Goal: Find contact information: Find contact information

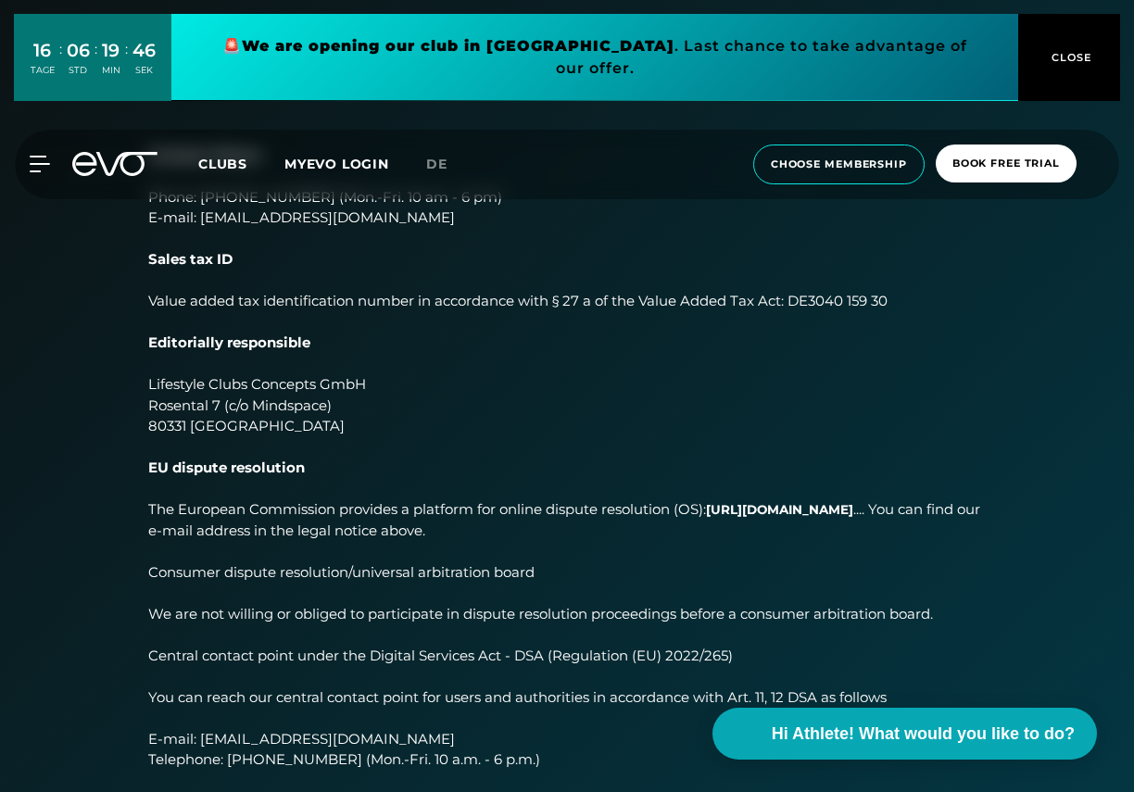
scroll to position [93, 0]
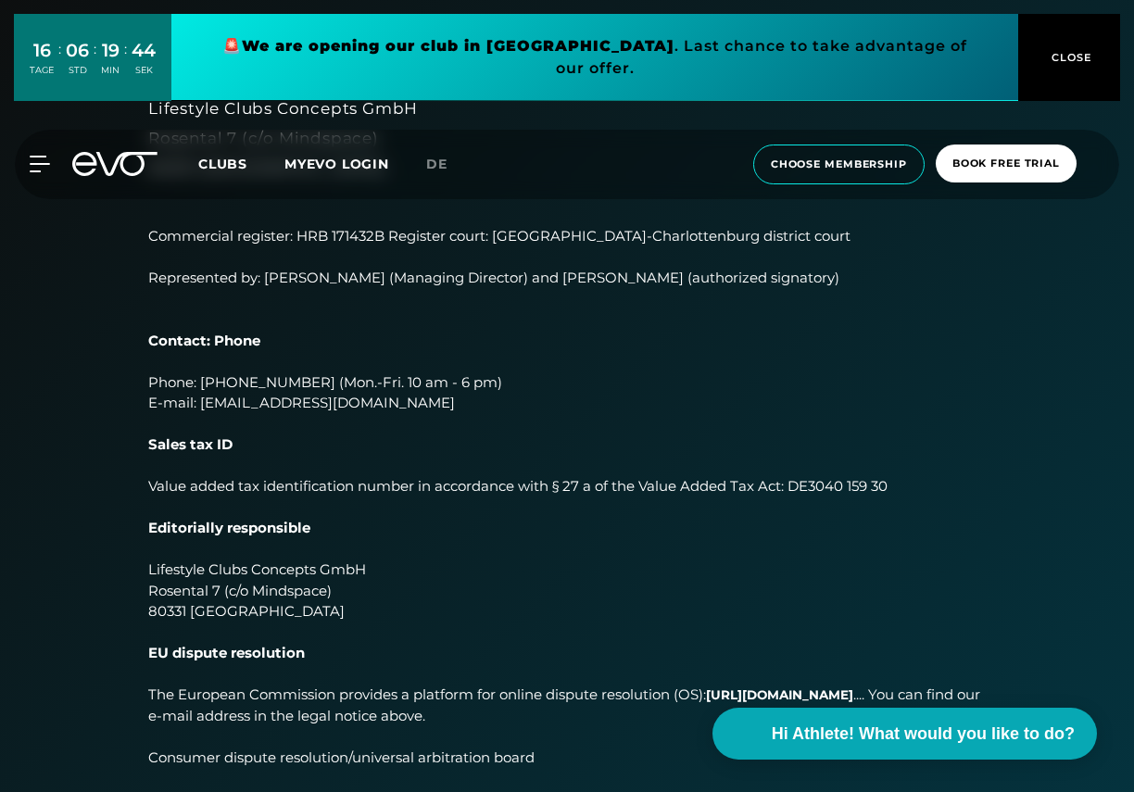
click at [1078, 34] on button "CLOSE" at bounding box center [1069, 57] width 102 height 87
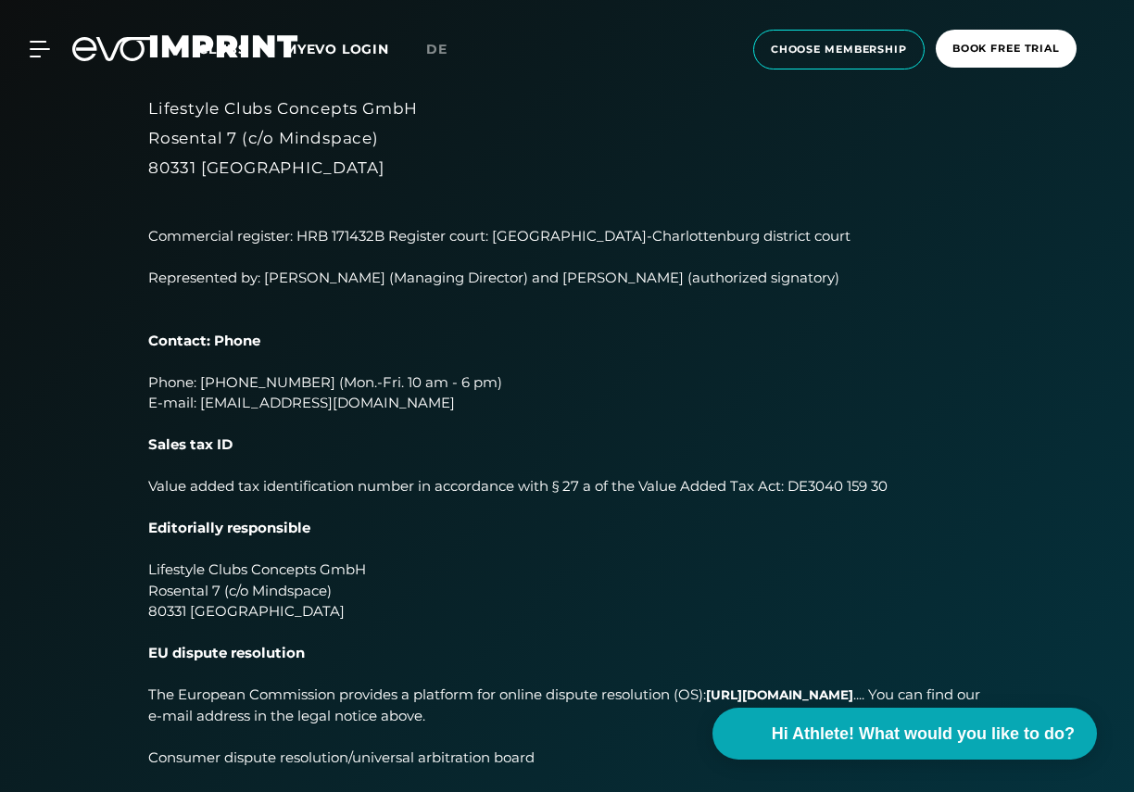
scroll to position [0, 0]
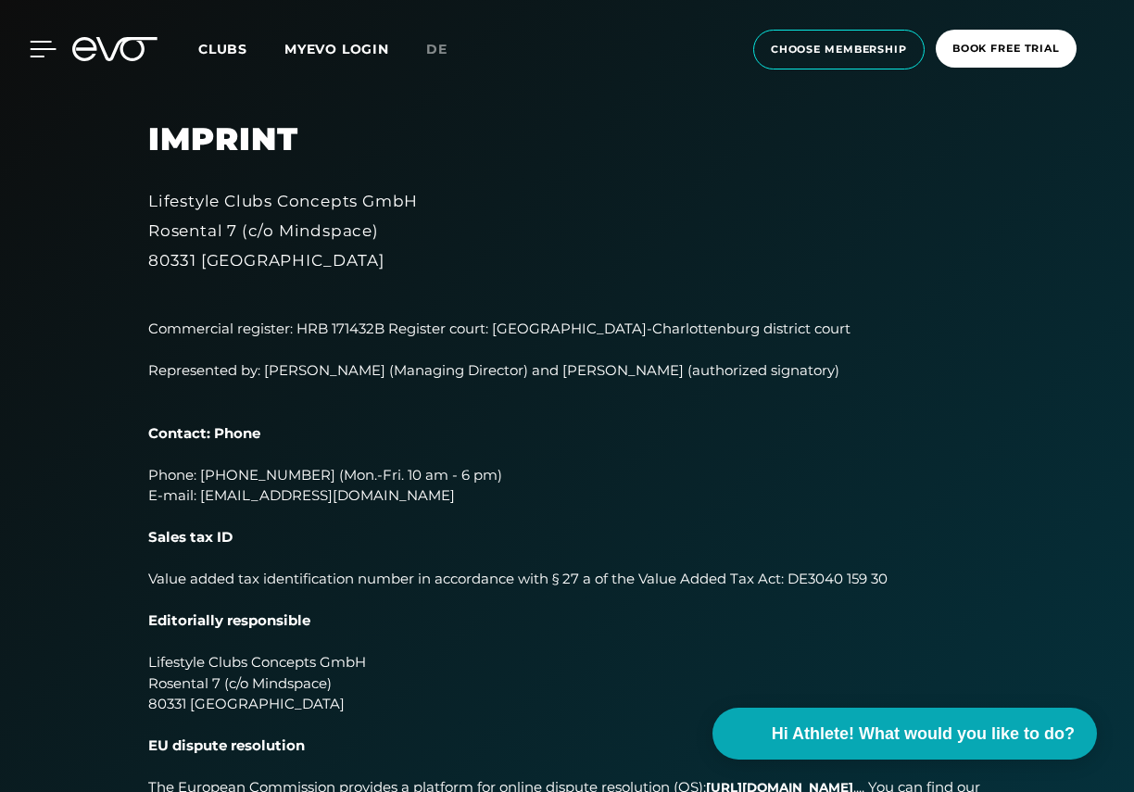
click at [43, 45] on icon at bounding box center [43, 49] width 27 height 17
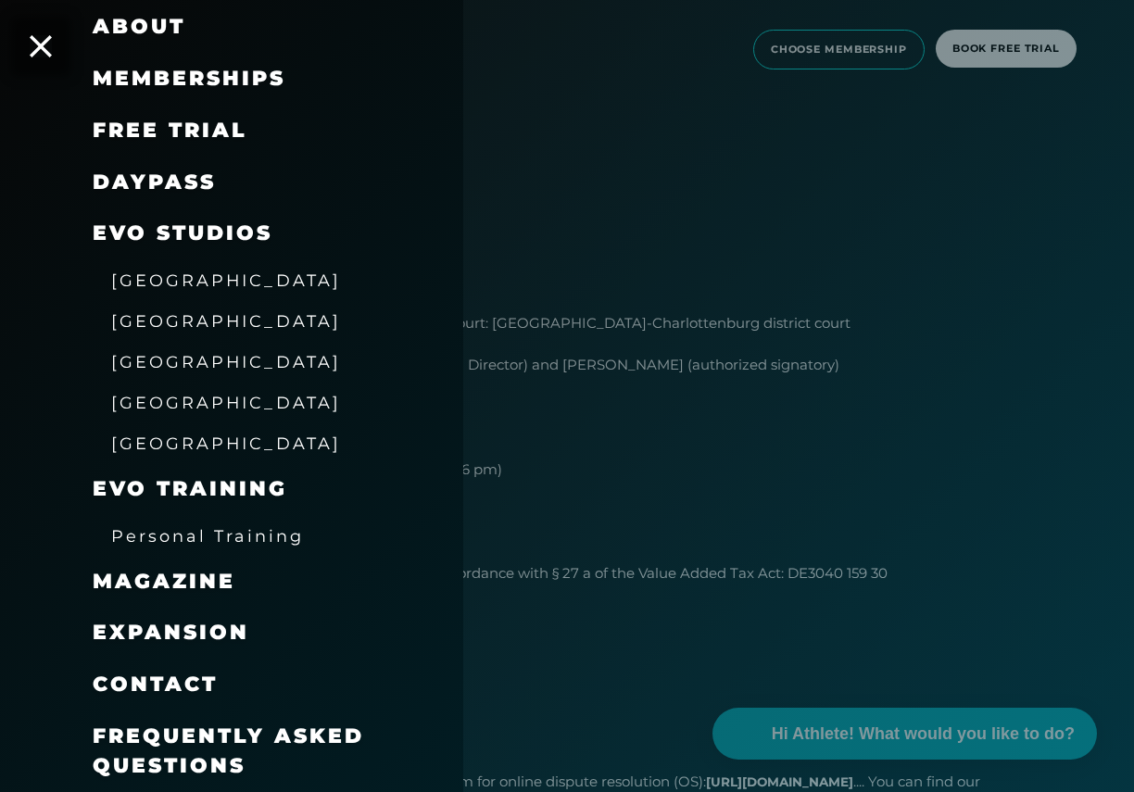
scroll to position [93, 0]
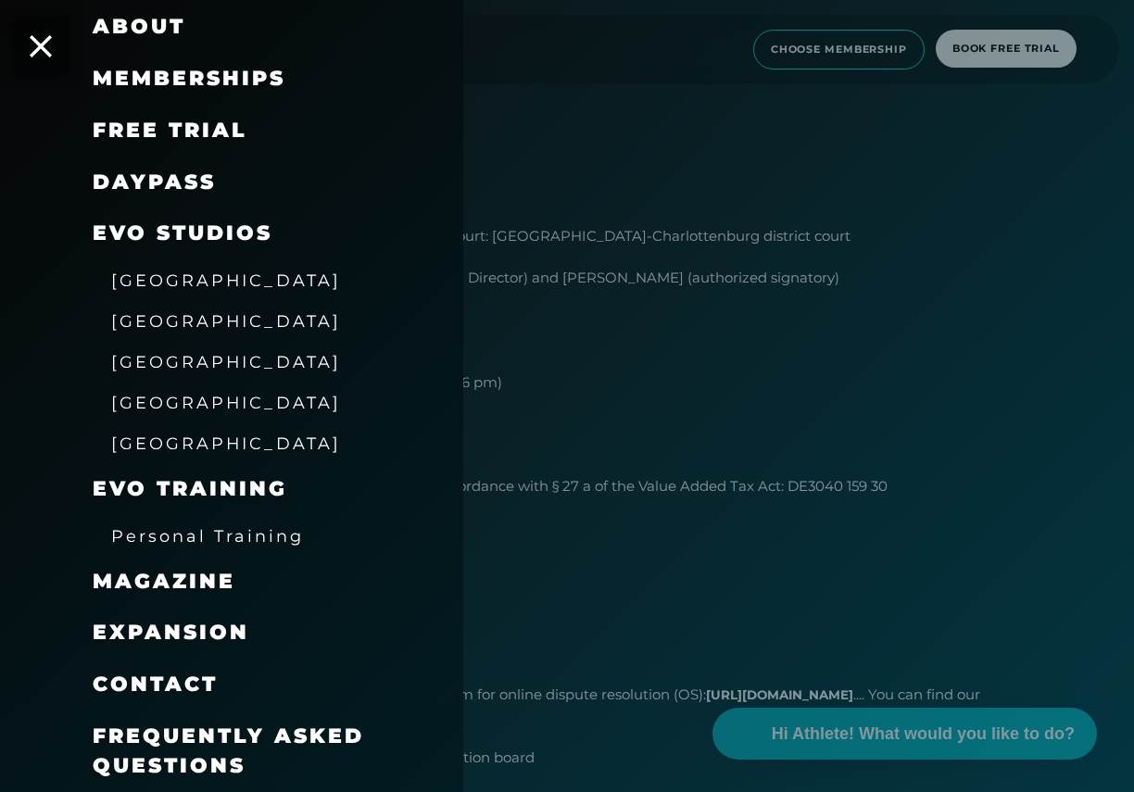
click at [169, 449] on span "[GEOGRAPHIC_DATA]" at bounding box center [226, 443] width 230 height 19
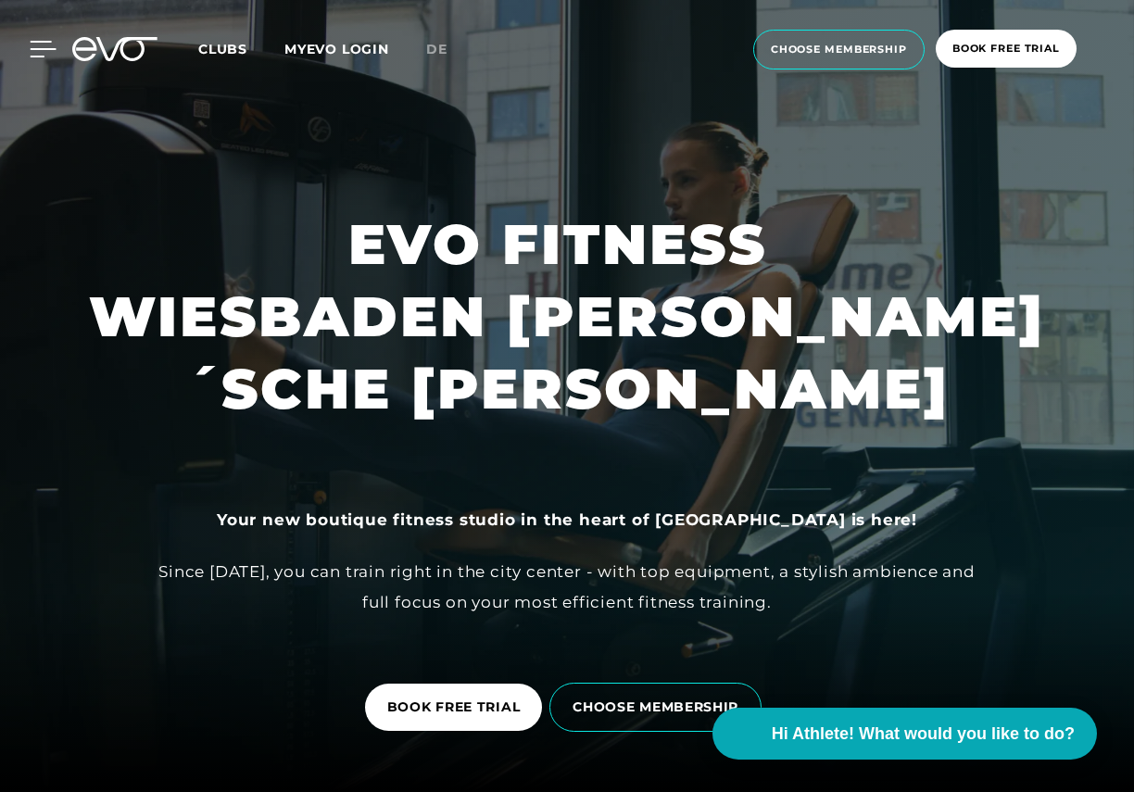
click at [30, 53] on icon at bounding box center [43, 49] width 27 height 17
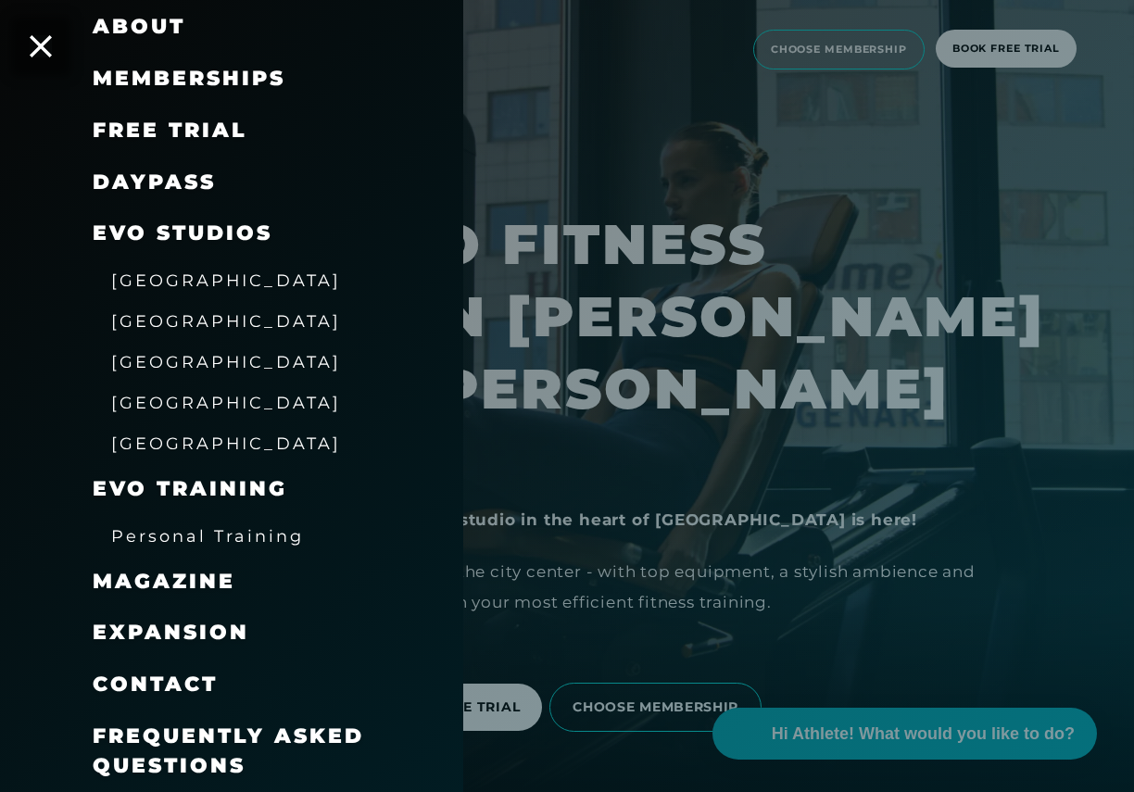
click at [160, 443] on span "[GEOGRAPHIC_DATA]" at bounding box center [226, 443] width 230 height 19
click at [903, 191] on div at bounding box center [567, 396] width 1134 height 792
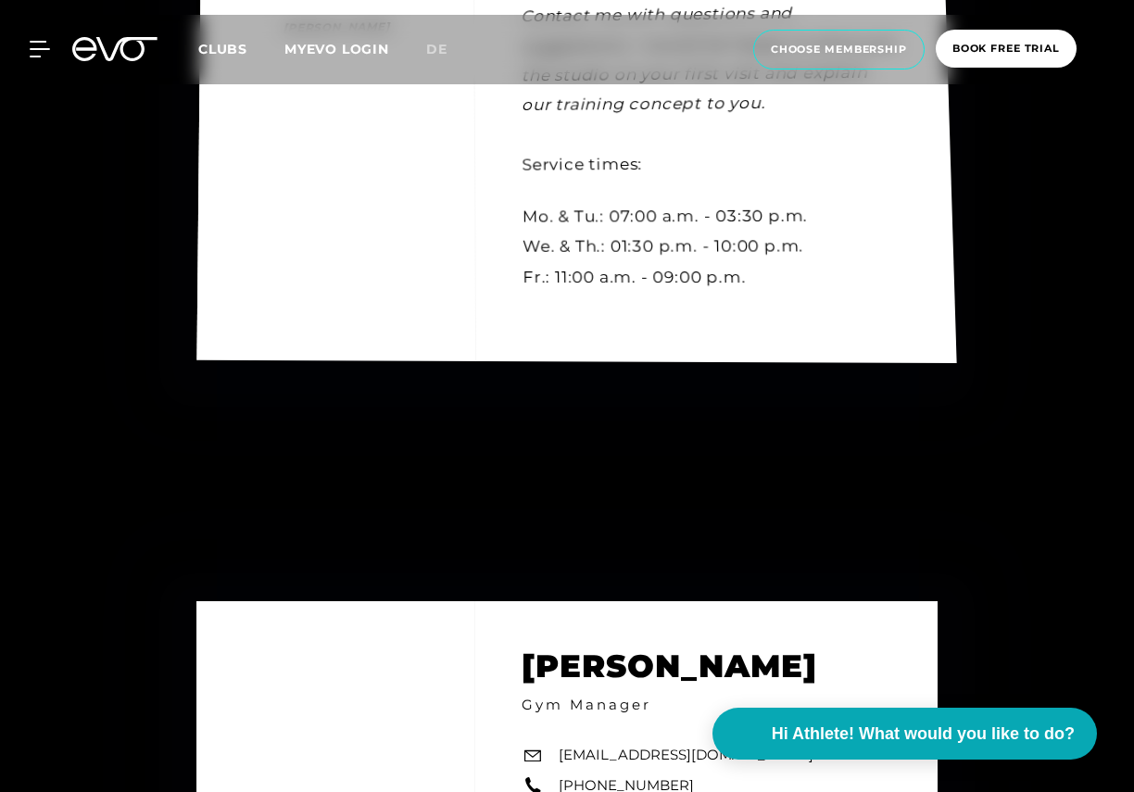
scroll to position [5145, 0]
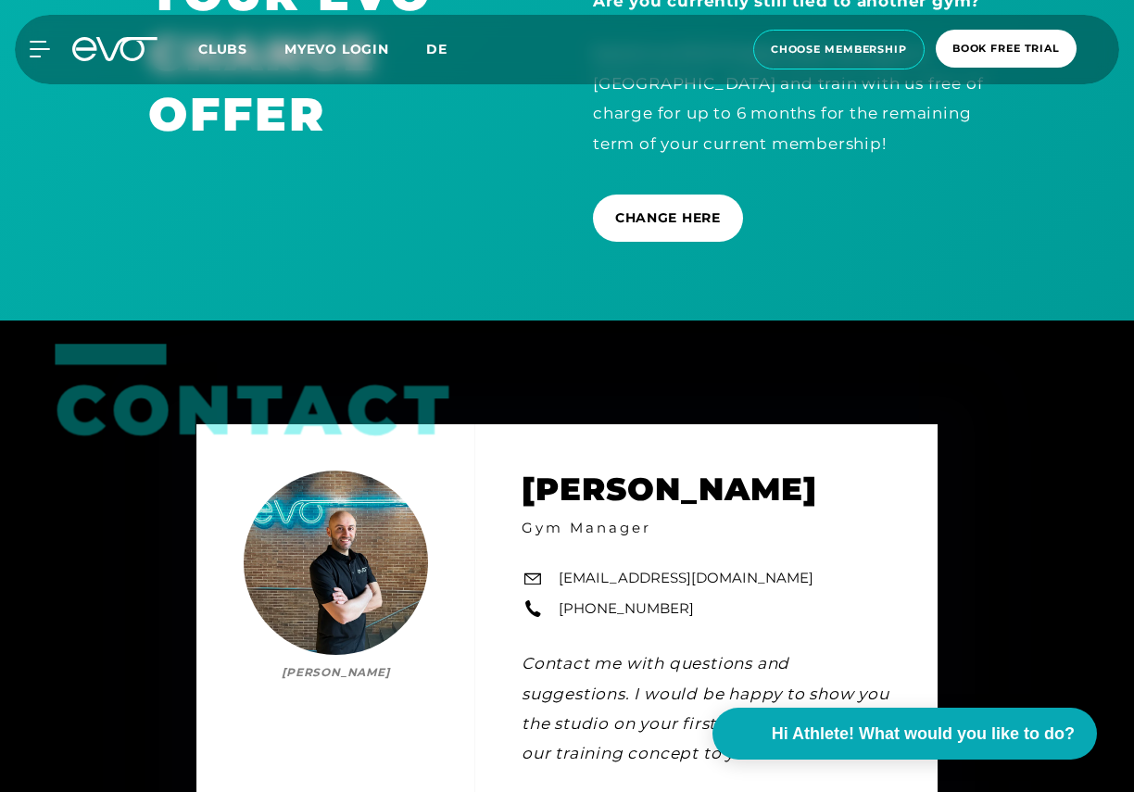
click at [436, 45] on span "de" at bounding box center [436, 49] width 21 height 17
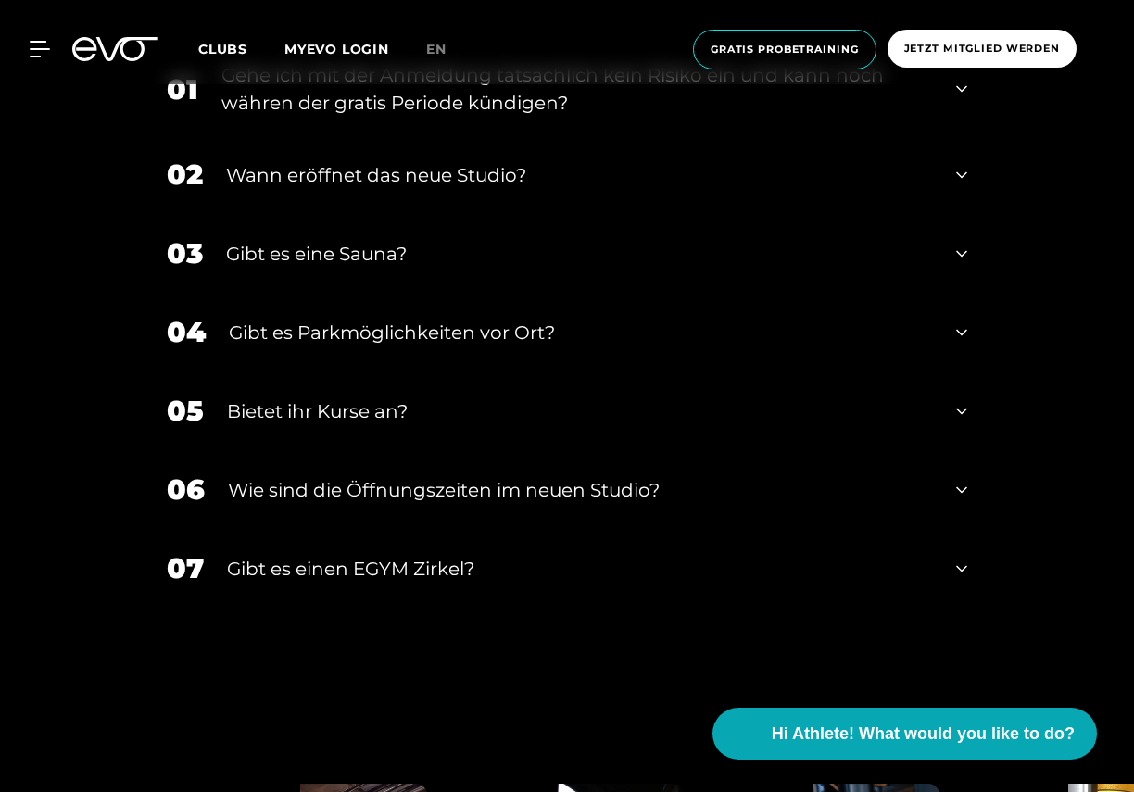
scroll to position [7413, 0]
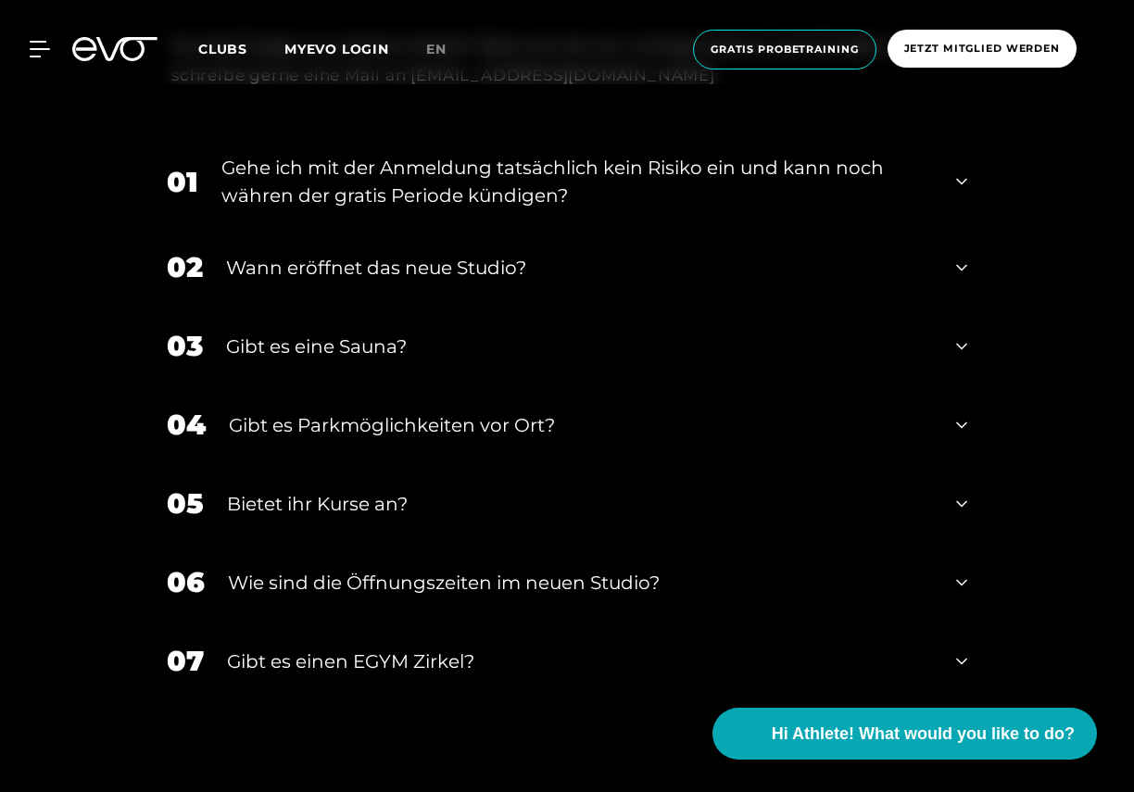
click at [956, 171] on icon at bounding box center [961, 182] width 11 height 22
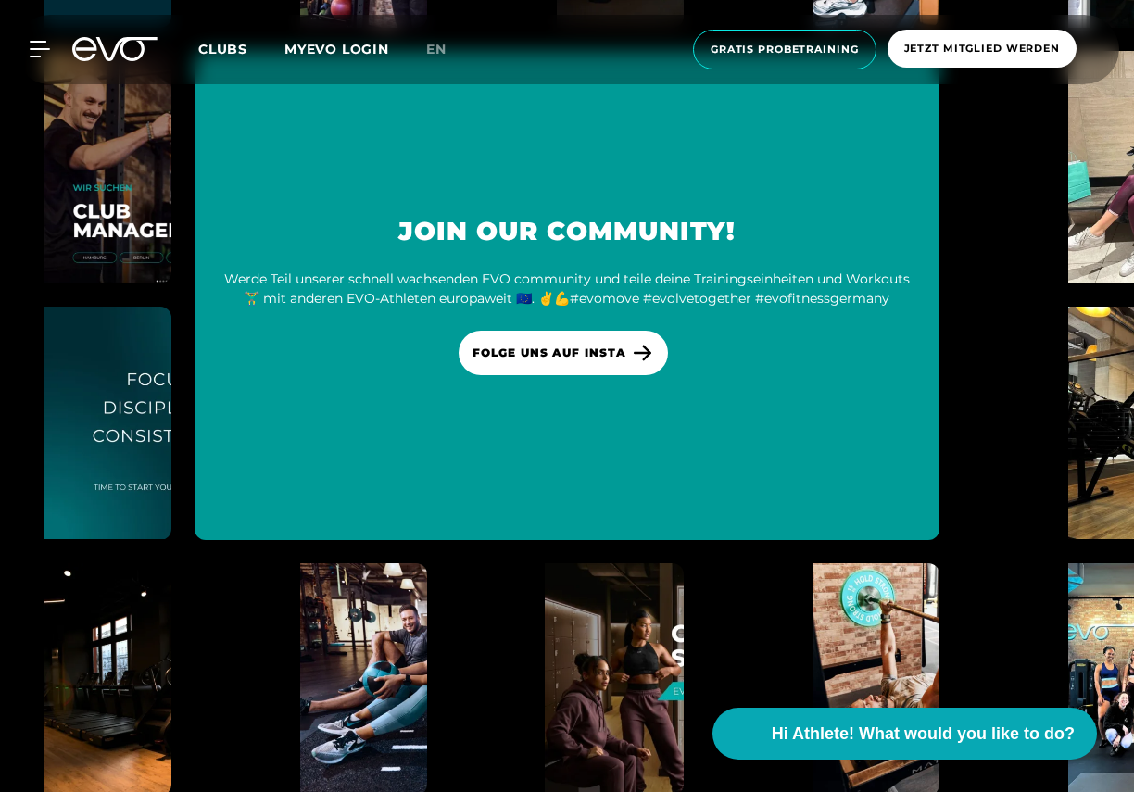
scroll to position [8853, 0]
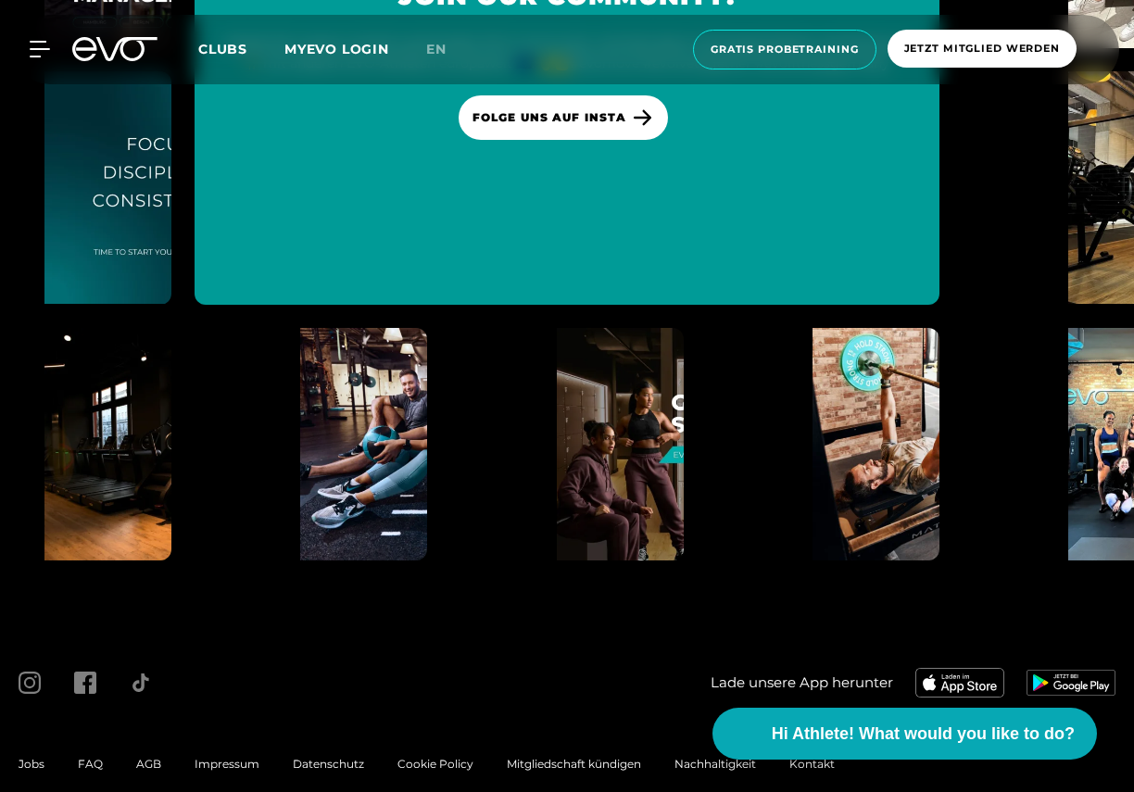
click at [232, 757] on span "Impressum" at bounding box center [227, 764] width 65 height 14
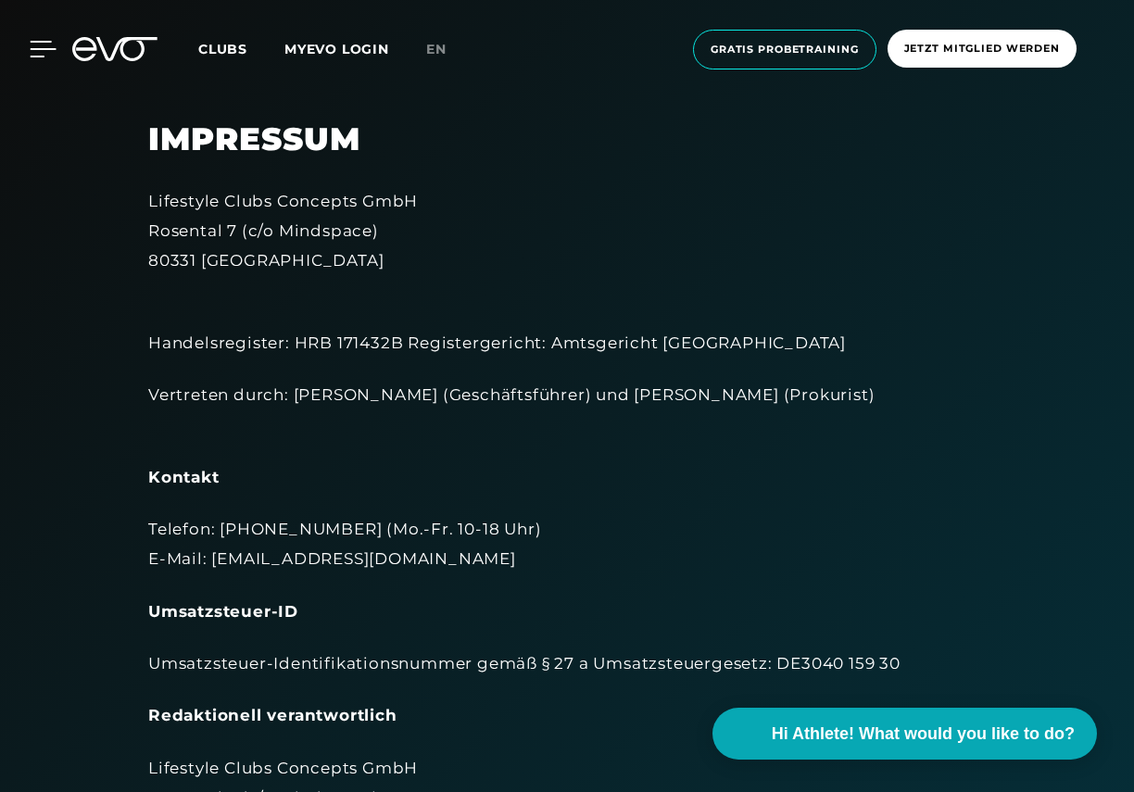
click at [45, 51] on icon at bounding box center [43, 49] width 27 height 17
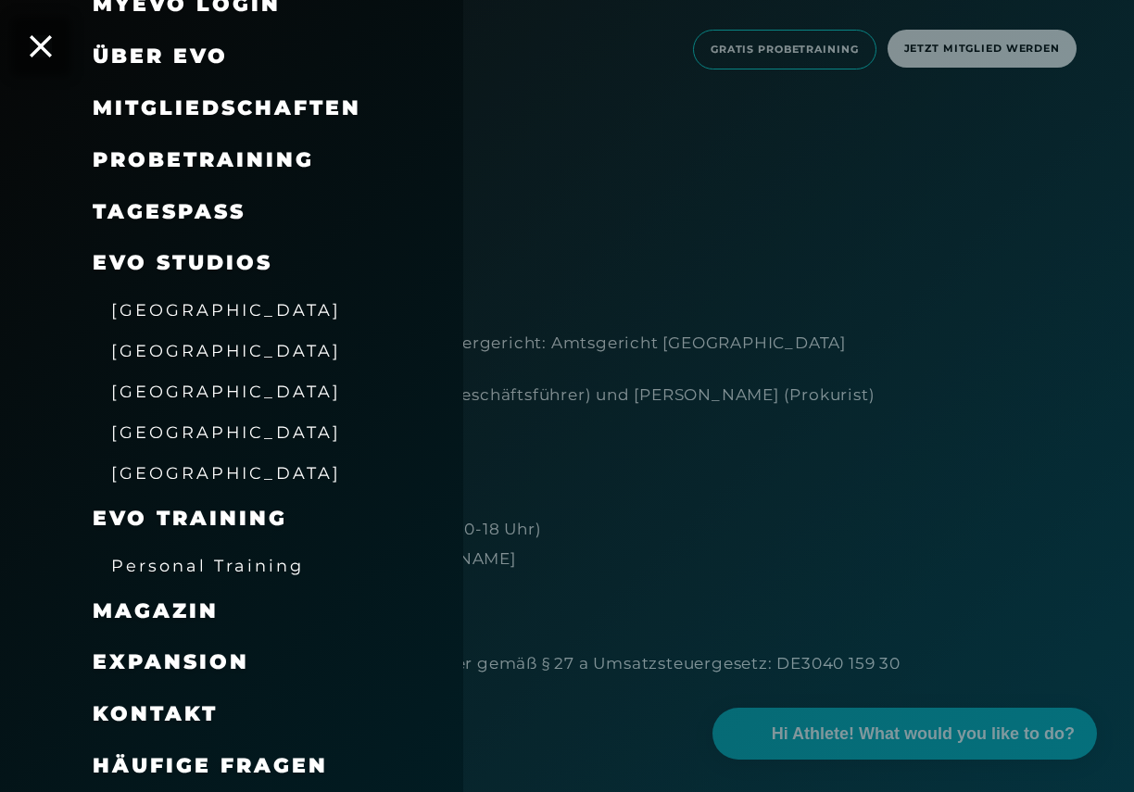
scroll to position [114, 0]
click at [521, 122] on div at bounding box center [567, 396] width 1134 height 792
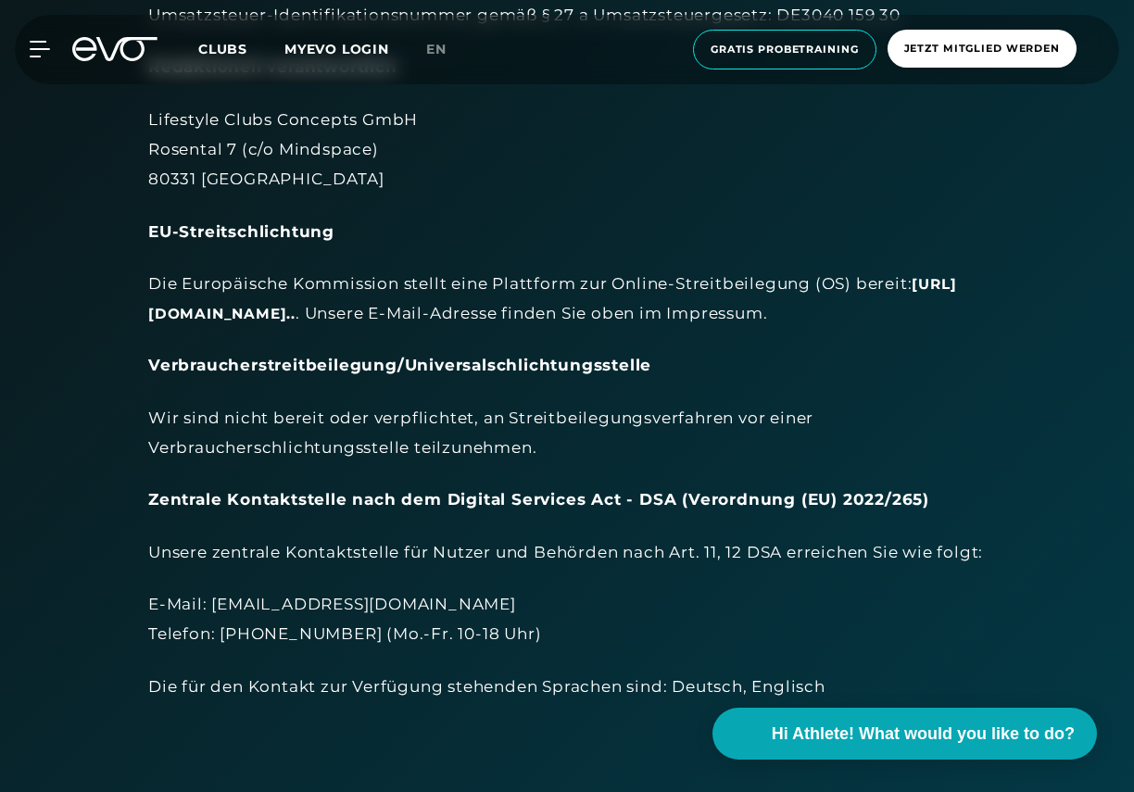
scroll to position [834, 0]
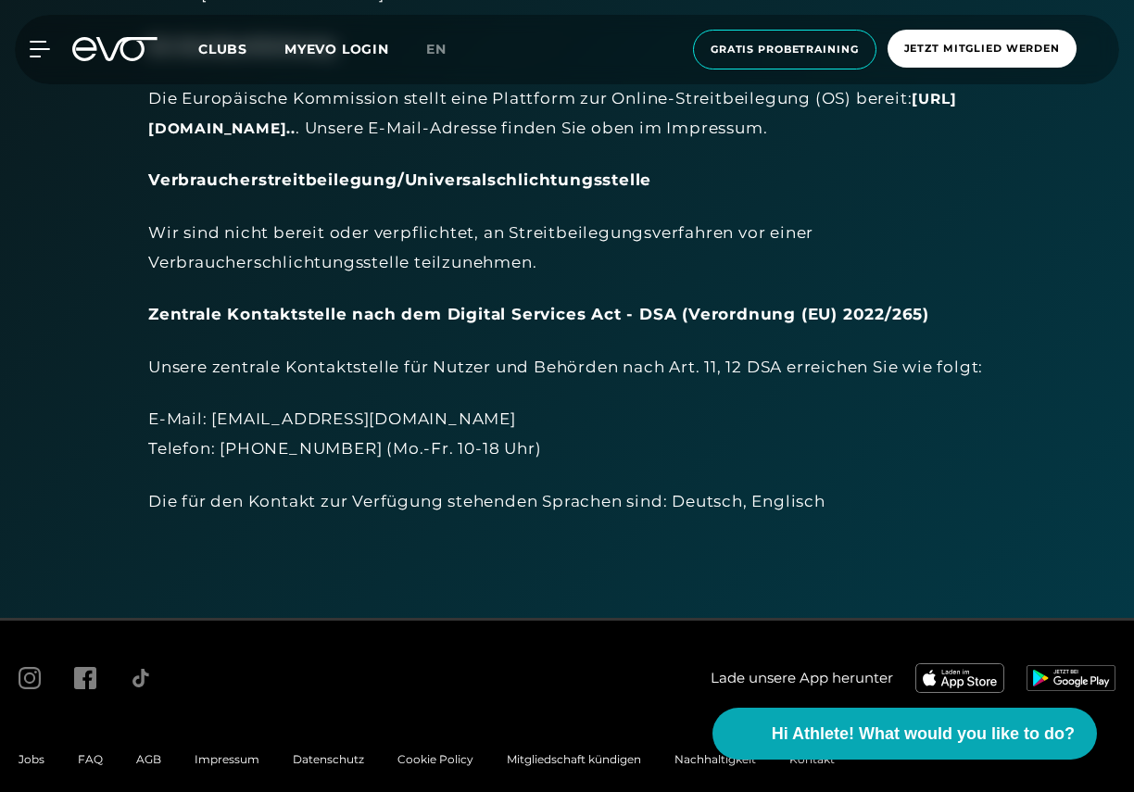
click at [170, 451] on div "E-Mail: [EMAIL_ADDRESS][DOMAIN_NAME] Telefon: [PHONE_NUMBER] (Mo.-Fr. 10-18 Uhr)" at bounding box center [567, 434] width 838 height 60
click at [284, 447] on div "E-Mail: [EMAIL_ADDRESS][DOMAIN_NAME] Telefon: [PHONE_NUMBER] (Mo.-Fr. 10-18 Uhr)" at bounding box center [567, 434] width 838 height 60
